Goal: Task Accomplishment & Management: Use online tool/utility

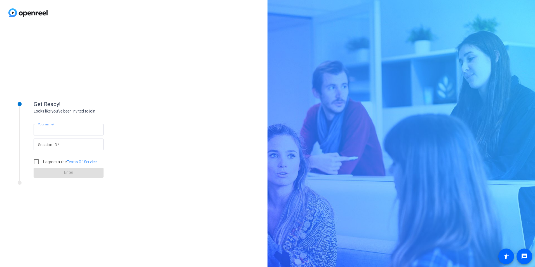
click at [76, 127] on input "Your name" at bounding box center [68, 129] width 61 height 7
type input "[PERSON_NAME]"
click at [97, 144] on input "Session ID" at bounding box center [68, 144] width 61 height 7
paste input "iPSV"
type input "iPSV"
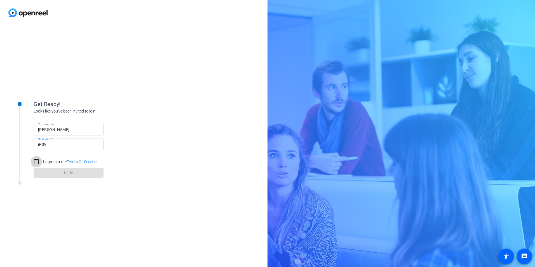
click at [36, 162] on input "I agree to the Terms Of Service" at bounding box center [36, 161] width 11 height 11
checkbox input "true"
click at [85, 175] on span at bounding box center [69, 172] width 70 height 13
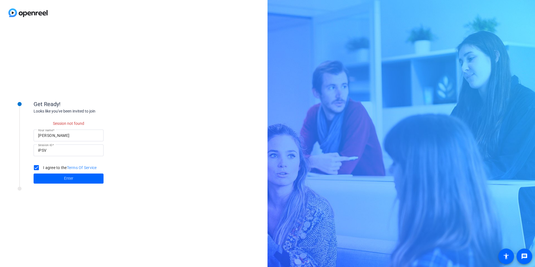
click at [74, 135] on input "[PERSON_NAME]" at bounding box center [68, 135] width 61 height 7
type input "[PERSON_NAME]"
drag, startPoint x: 156, startPoint y: 85, endPoint x: 138, endPoint y: 96, distance: 21.5
click at [156, 85] on div "Get Ready! Looks like you've been invited to join Session not found Your name […" at bounding box center [134, 146] width 268 height 242
click at [83, 179] on span at bounding box center [69, 178] width 70 height 13
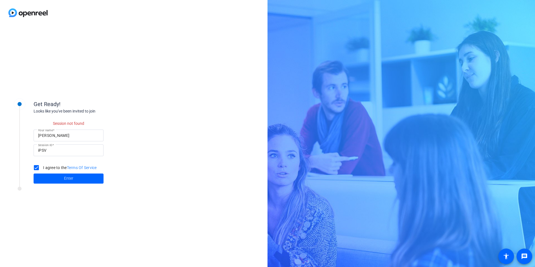
click at [37, 134] on div "Your name [PERSON_NAME]" at bounding box center [69, 136] width 70 height 12
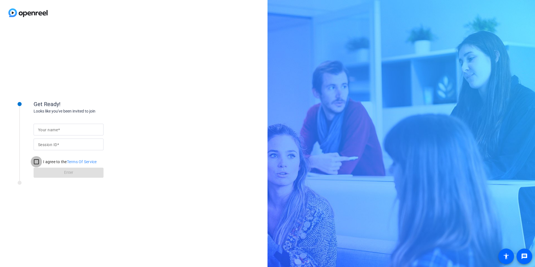
click at [36, 163] on input "I agree to the Terms Of Service" at bounding box center [36, 161] width 11 height 11
checkbox input "true"
drag, startPoint x: 114, startPoint y: 118, endPoint x: 111, endPoint y: 118, distance: 3.6
click at [115, 118] on div "Your name Session ID I agree to the Terms Of Service Enter" at bounding box center [90, 146] width 112 height 64
click at [74, 130] on input "Your name" at bounding box center [68, 129] width 61 height 7
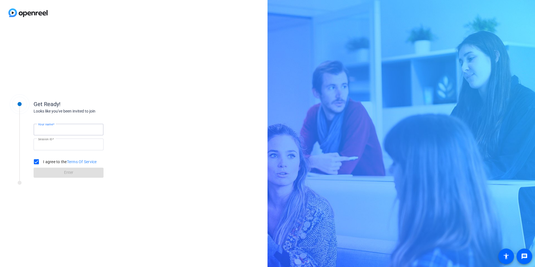
type input "[PERSON_NAME]"
type input "iPSV"
click at [50, 169] on span at bounding box center [69, 172] width 70 height 13
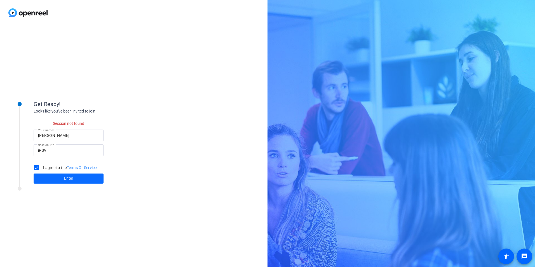
click at [83, 180] on span at bounding box center [69, 178] width 70 height 13
click at [79, 139] on div "[PERSON_NAME]" at bounding box center [68, 136] width 61 height 12
click at [79, 136] on input "[PERSON_NAME]" at bounding box center [68, 135] width 61 height 7
type input "[PERSON_NAME]"
click at [116, 115] on div "Session not found Your name Mary Blomquist Session ID iPSV I agree to the Terms…" at bounding box center [90, 148] width 112 height 69
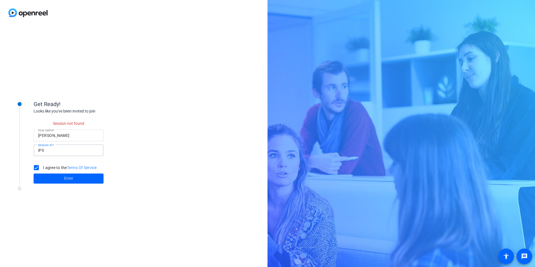
type input "iPSV"
click at [73, 182] on span at bounding box center [69, 178] width 70 height 13
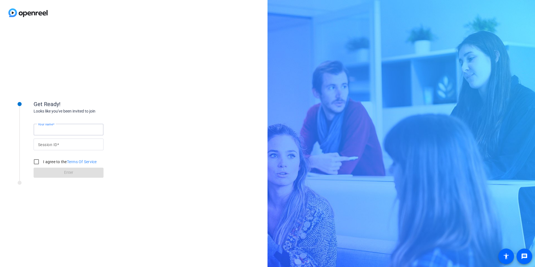
click at [90, 127] on input "Your name" at bounding box center [68, 129] width 61 height 7
type input "[PERSON_NAME]"
type input "I"
type input "iPSV"
click at [32, 159] on input "I agree to the Terms Of Service" at bounding box center [36, 161] width 11 height 11
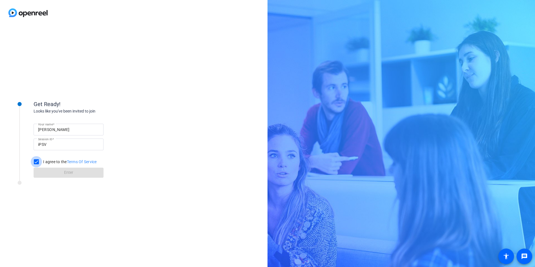
checkbox input "true"
click at [48, 170] on span at bounding box center [69, 172] width 70 height 13
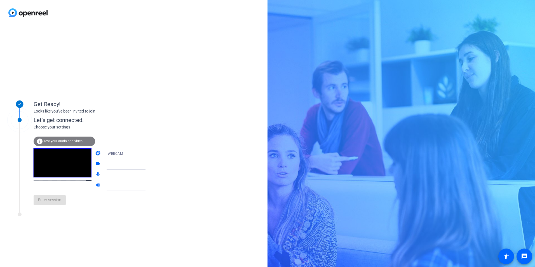
click at [108, 155] on span "WEBCAM" at bounding box center [115, 154] width 15 height 4
click at [106, 151] on div at bounding box center [267, 133] width 535 height 267
click at [51, 143] on div "info Test your audio and video" at bounding box center [65, 142] width 62 height 10
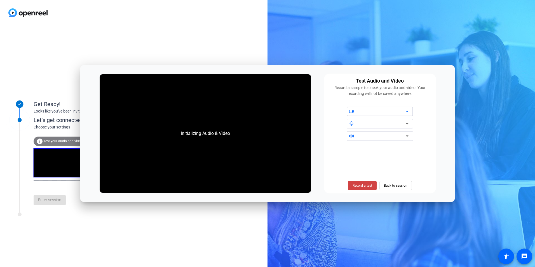
click at [388, 109] on div at bounding box center [382, 111] width 48 height 7
click at [406, 112] on icon at bounding box center [407, 111] width 7 height 7
click at [406, 111] on icon at bounding box center [407, 111] width 7 height 7
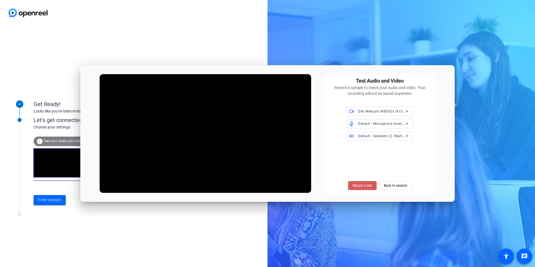
click at [365, 184] on span "Record a test" at bounding box center [363, 185] width 20 height 5
drag, startPoint x: 366, startPoint y: 183, endPoint x: 367, endPoint y: 174, distance: 9.0
click at [366, 183] on span "Stop Testing (4s)" at bounding box center [362, 185] width 25 height 5
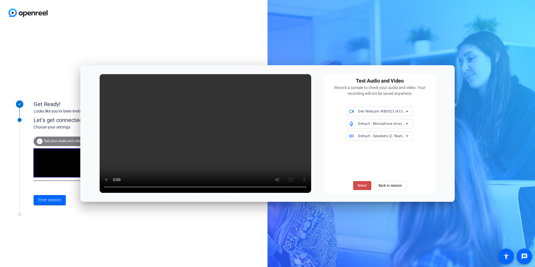
click at [366, 183] on span "Retest" at bounding box center [362, 185] width 9 height 5
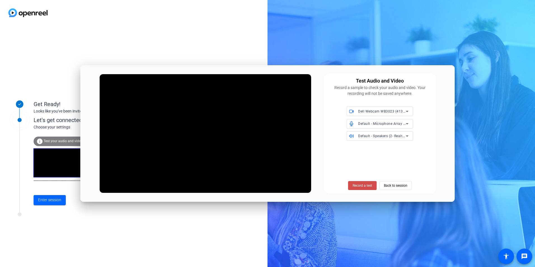
click at [357, 183] on span "Record a test" at bounding box center [363, 185] width 20 height 5
click at [361, 185] on span "Stop Testing (4s)" at bounding box center [362, 185] width 25 height 5
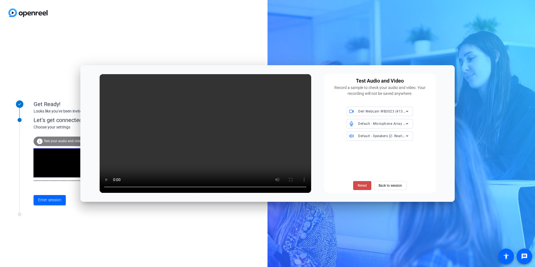
click at [360, 186] on span "Retest" at bounding box center [362, 185] width 9 height 5
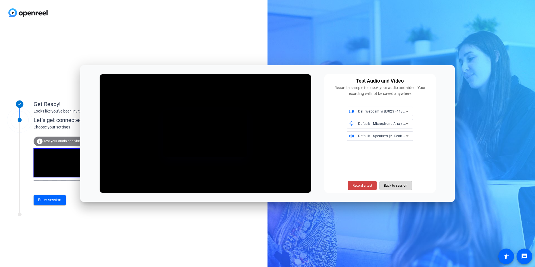
click at [399, 186] on span "Back to session" at bounding box center [396, 185] width 24 height 11
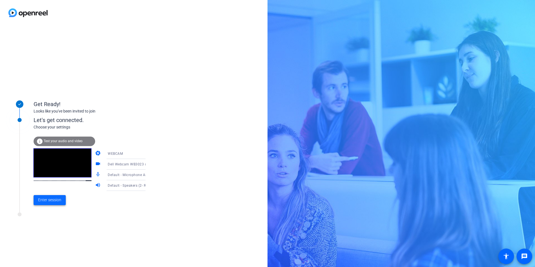
click at [53, 201] on span "Enter session" at bounding box center [49, 200] width 23 height 6
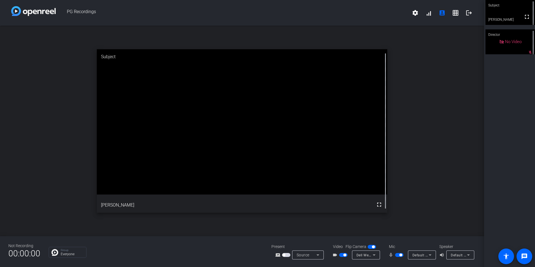
drag, startPoint x: 396, startPoint y: 256, endPoint x: 394, endPoint y: 258, distance: 3.0
click at [396, 256] on span "button" at bounding box center [399, 255] width 8 height 4
click at [340, 254] on span "button" at bounding box center [343, 255] width 8 height 4
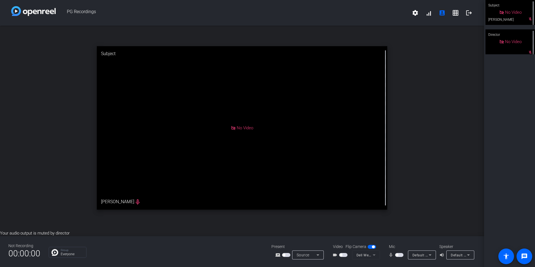
click at [400, 254] on span "button" at bounding box center [399, 255] width 8 height 4
click at [400, 256] on span "button" at bounding box center [400, 255] width 3 height 3
